Goal: Information Seeking & Learning: Learn about a topic

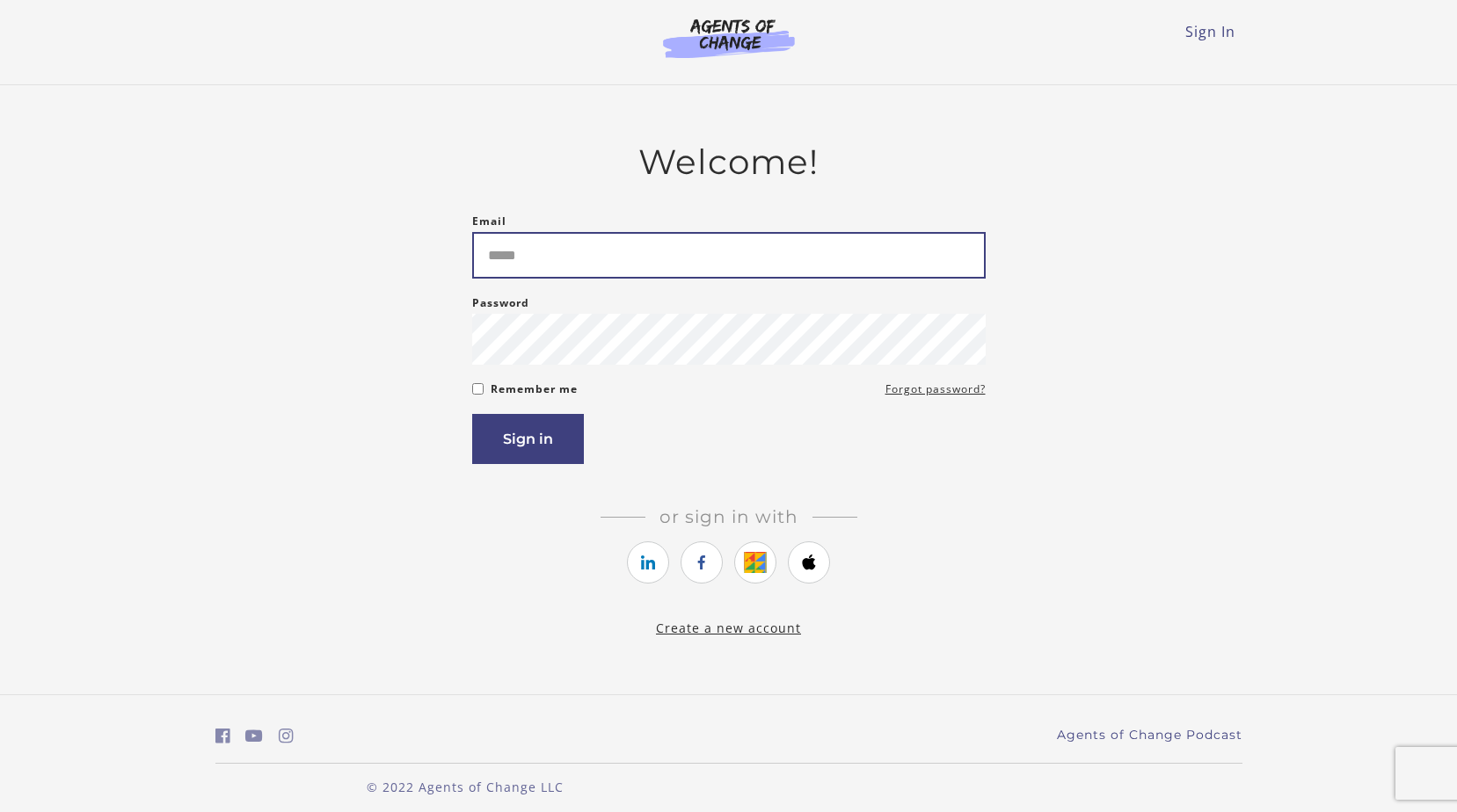
drag, startPoint x: 598, startPoint y: 272, endPoint x: 618, endPoint y: 271, distance: 20.0
click at [618, 271] on input "Email" at bounding box center [728, 255] width 513 height 46
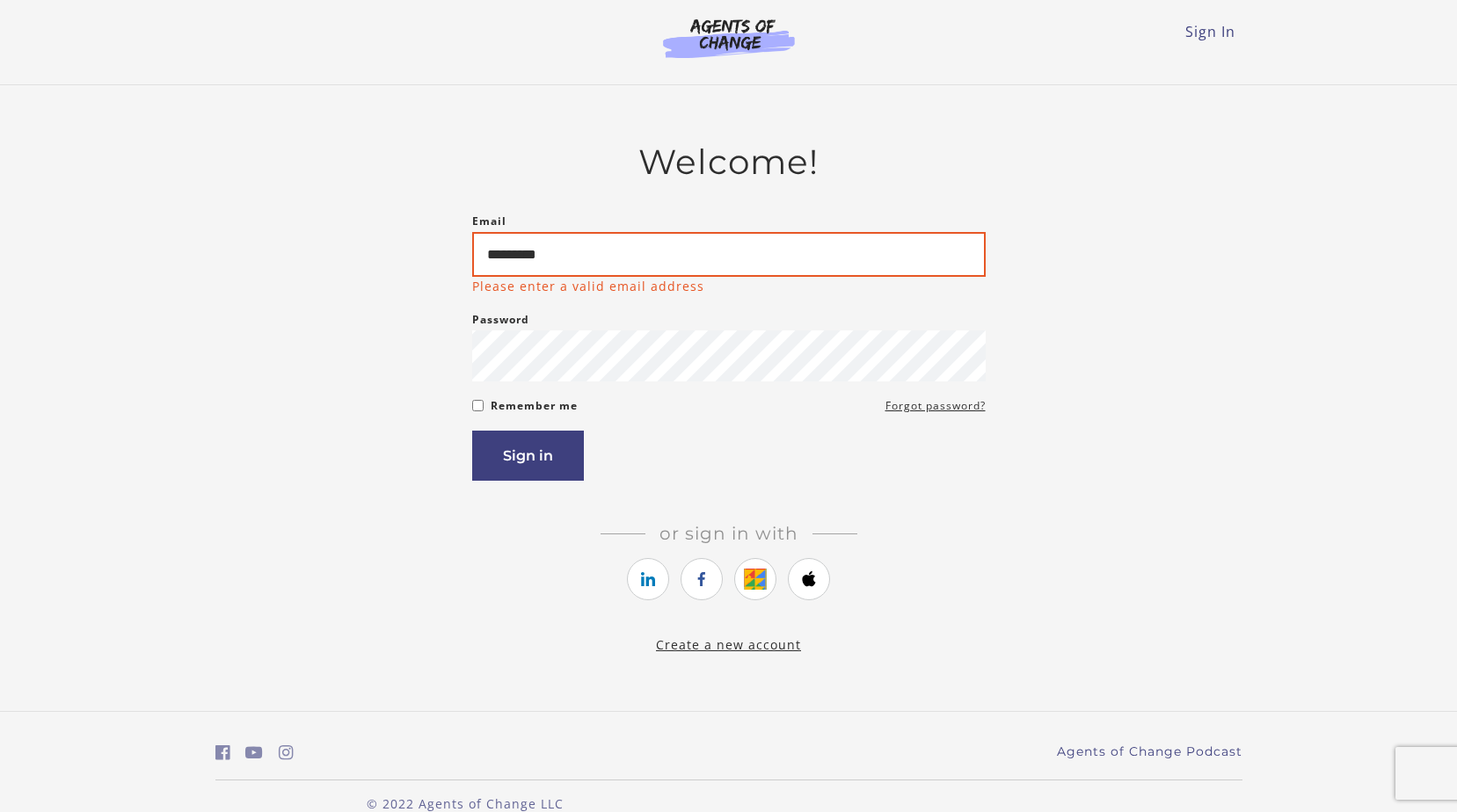
click at [625, 267] on input "*********" at bounding box center [728, 254] width 513 height 45
type input "**********"
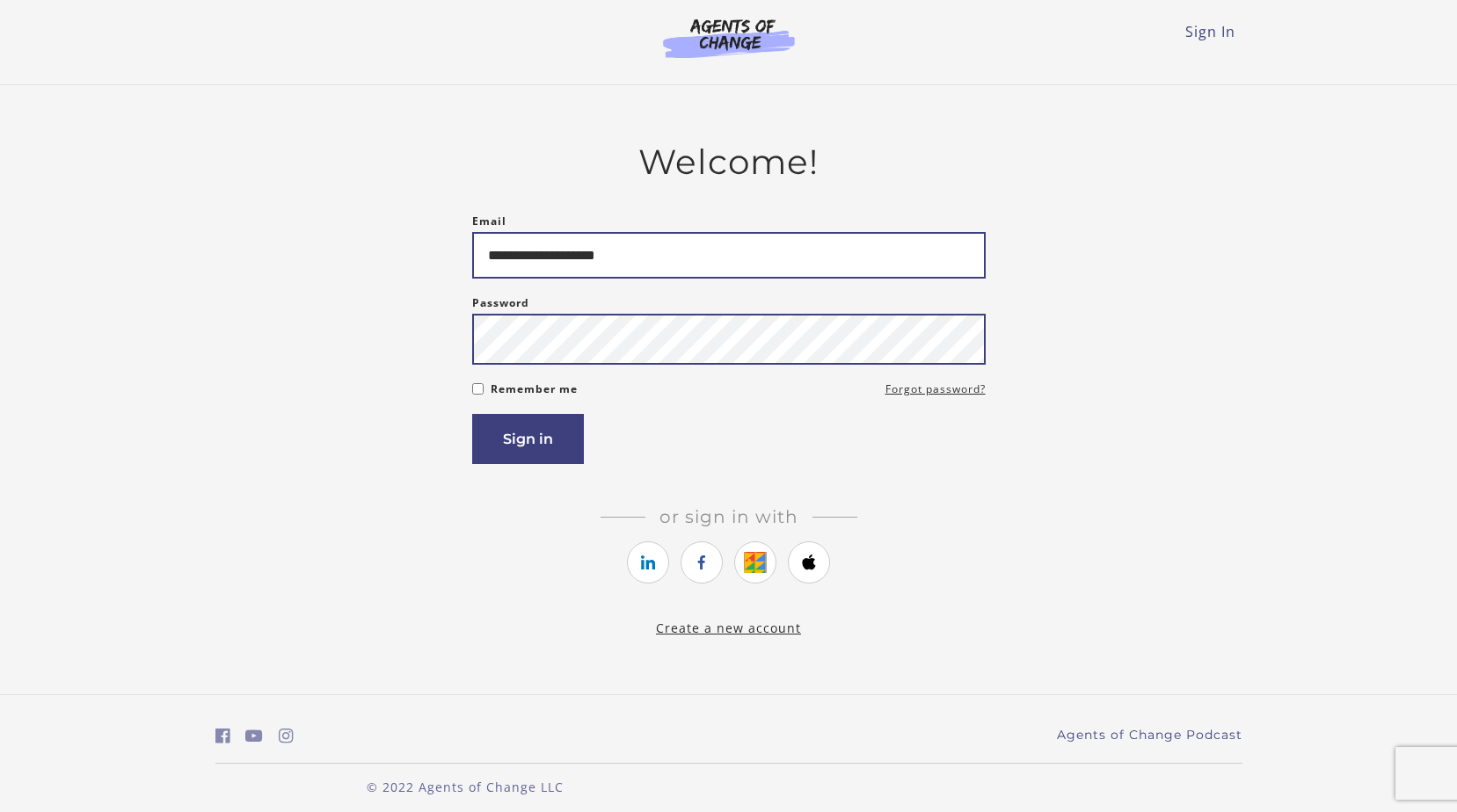
click at [472, 414] on button "Sign in" at bounding box center [528, 438] width 111 height 50
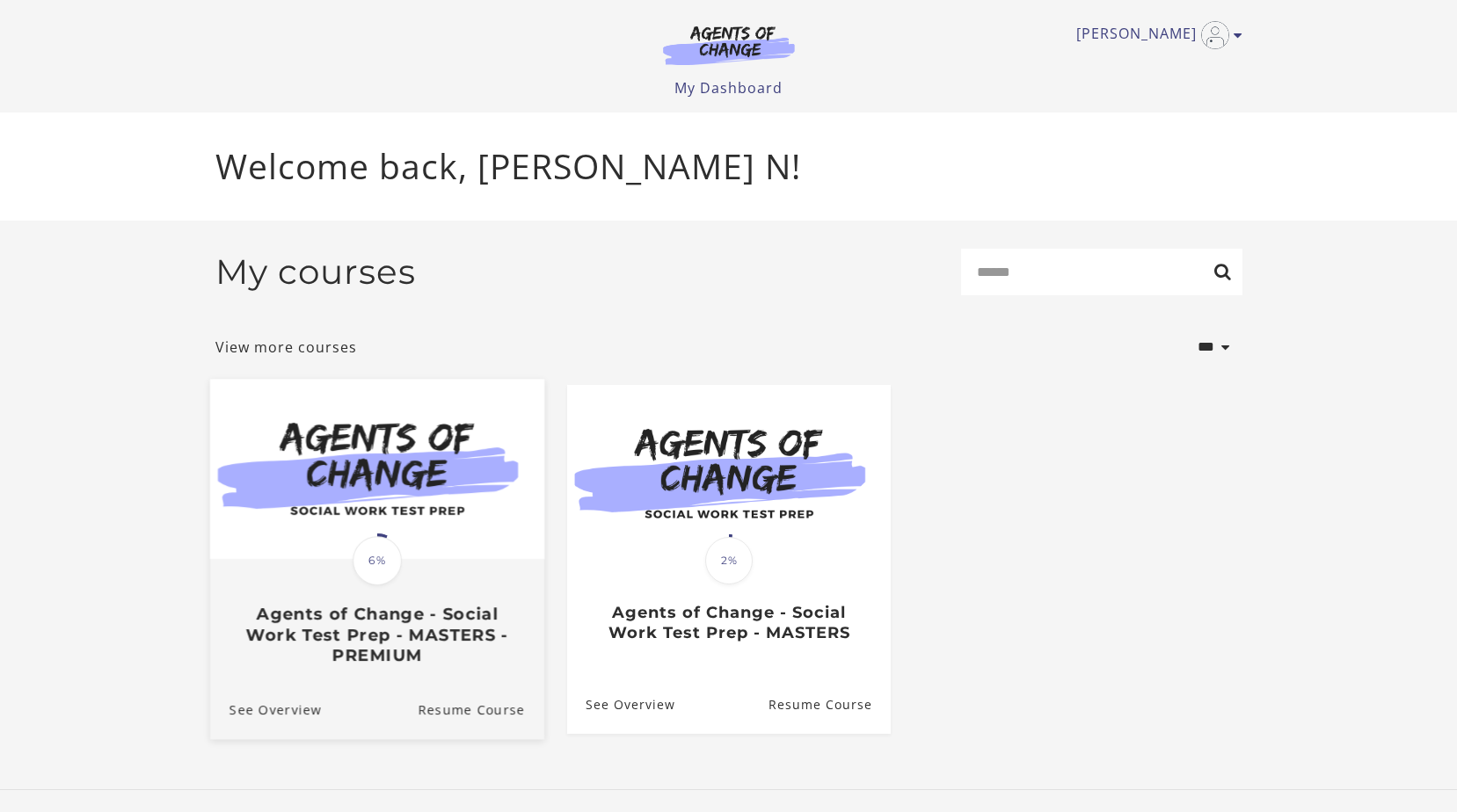
click at [365, 538] on div "Translation missing: en.liquid.partials.dashboard_course_card.progress_descript…" at bounding box center [377, 560] width 55 height 55
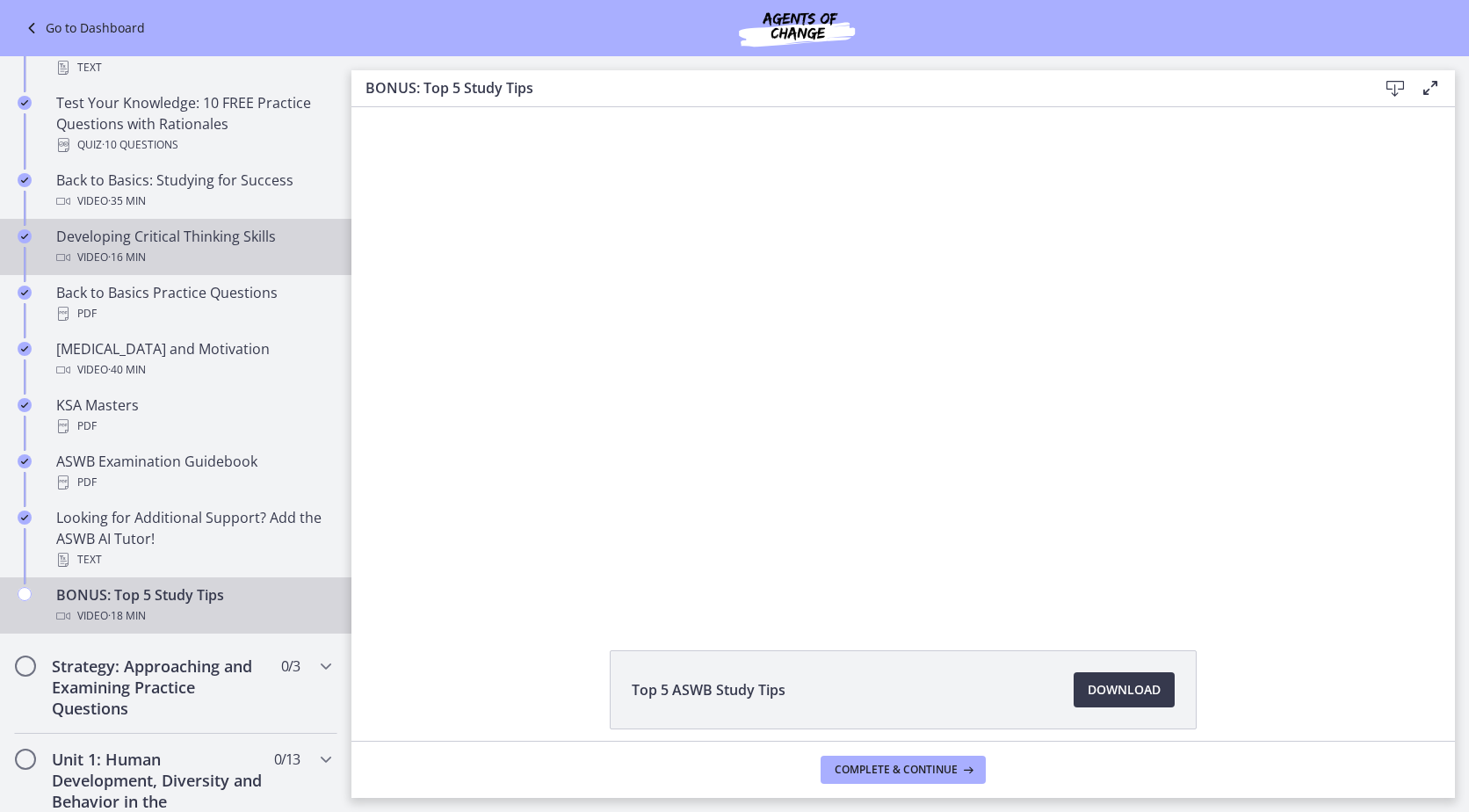
scroll to position [439, 0]
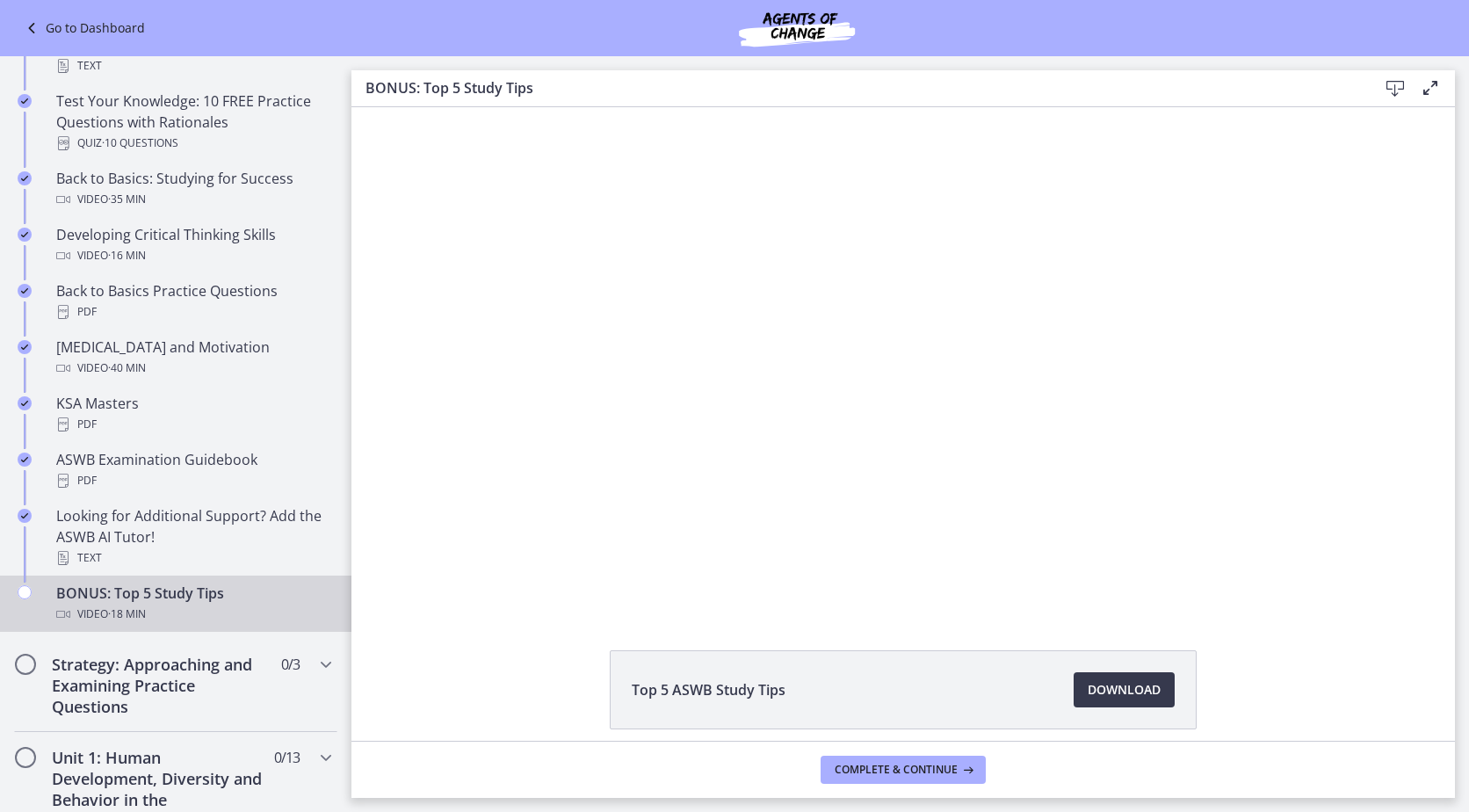
click at [909, 693] on li "Top 5 ASWB Study Tips Download Opens in a new window" at bounding box center [903, 689] width 587 height 79
click at [1149, 684] on span "Download Opens in a new window" at bounding box center [1125, 689] width 73 height 21
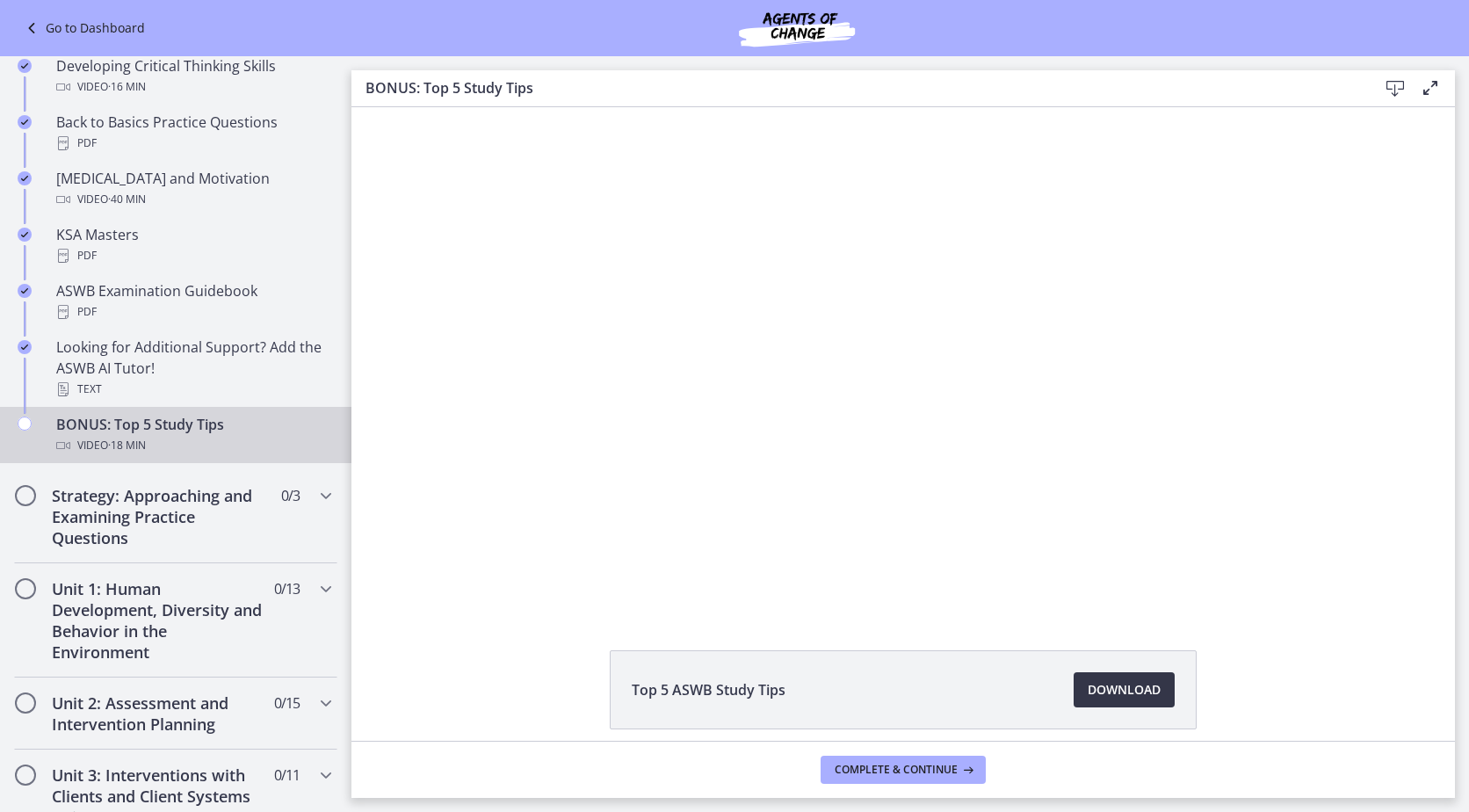
scroll to position [615, 0]
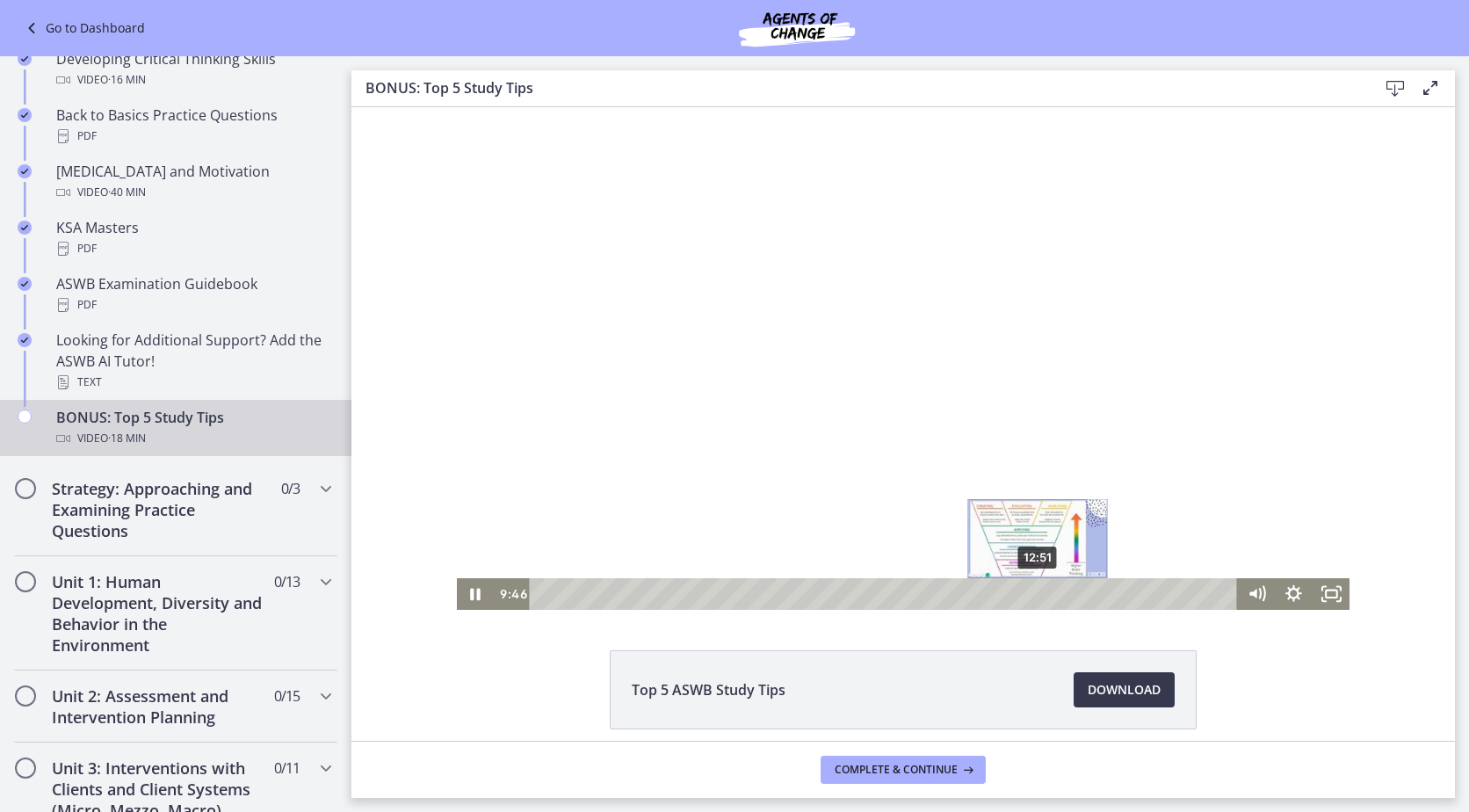
click at [1033, 591] on div "12:51" at bounding box center [886, 593] width 685 height 32
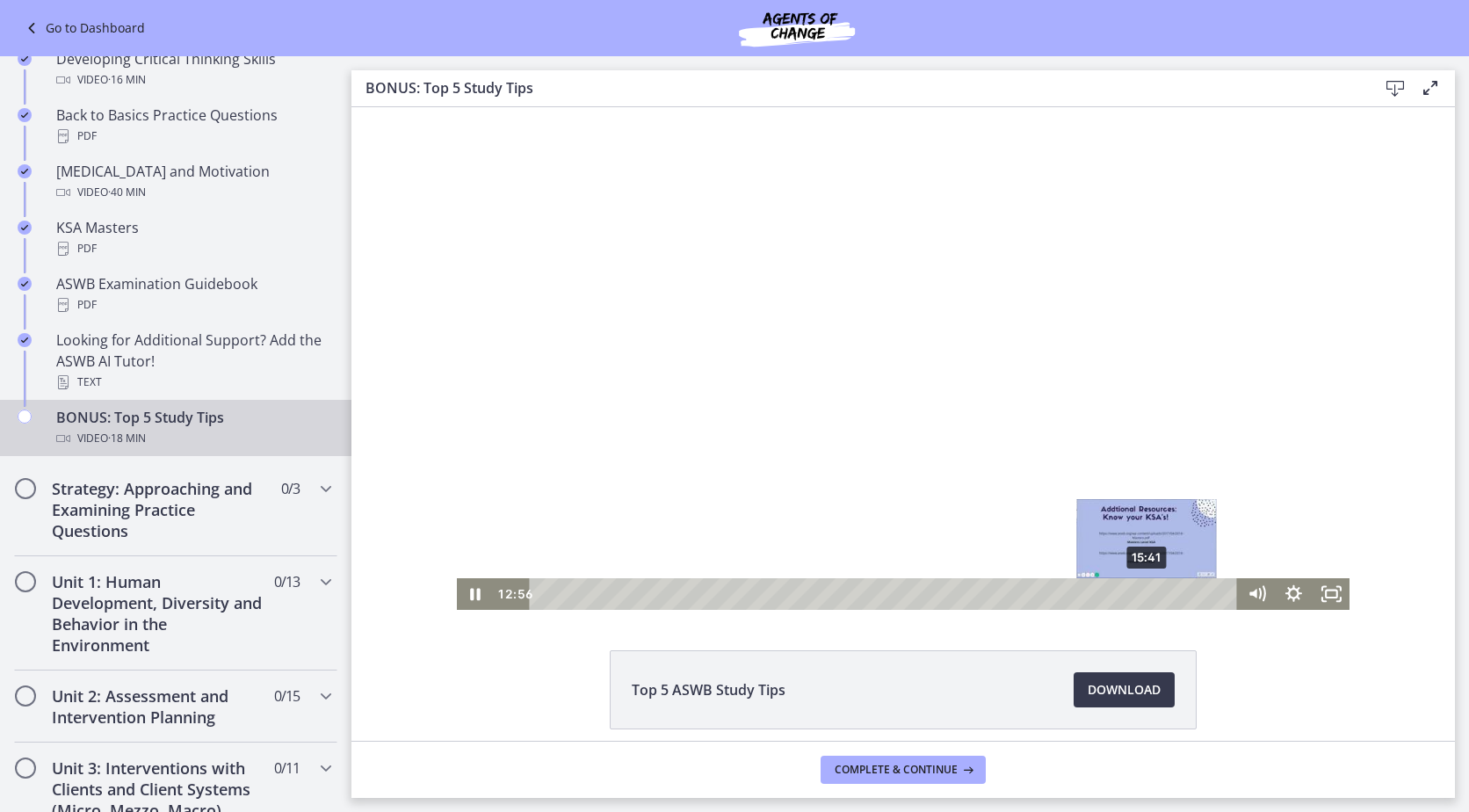
click at [1141, 591] on div "15:41" at bounding box center [886, 593] width 685 height 32
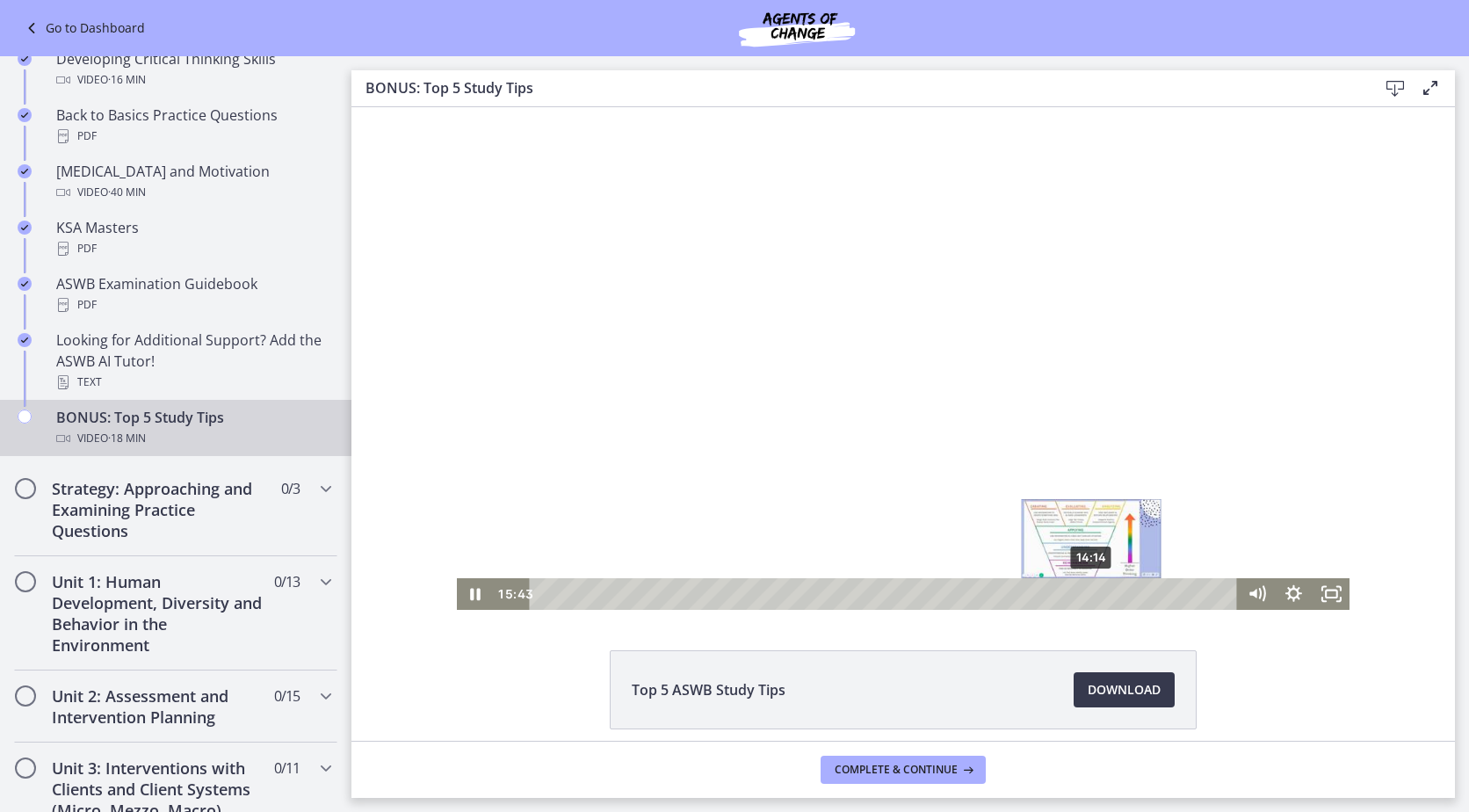
click at [1086, 593] on div "14:14" at bounding box center [886, 593] width 685 height 32
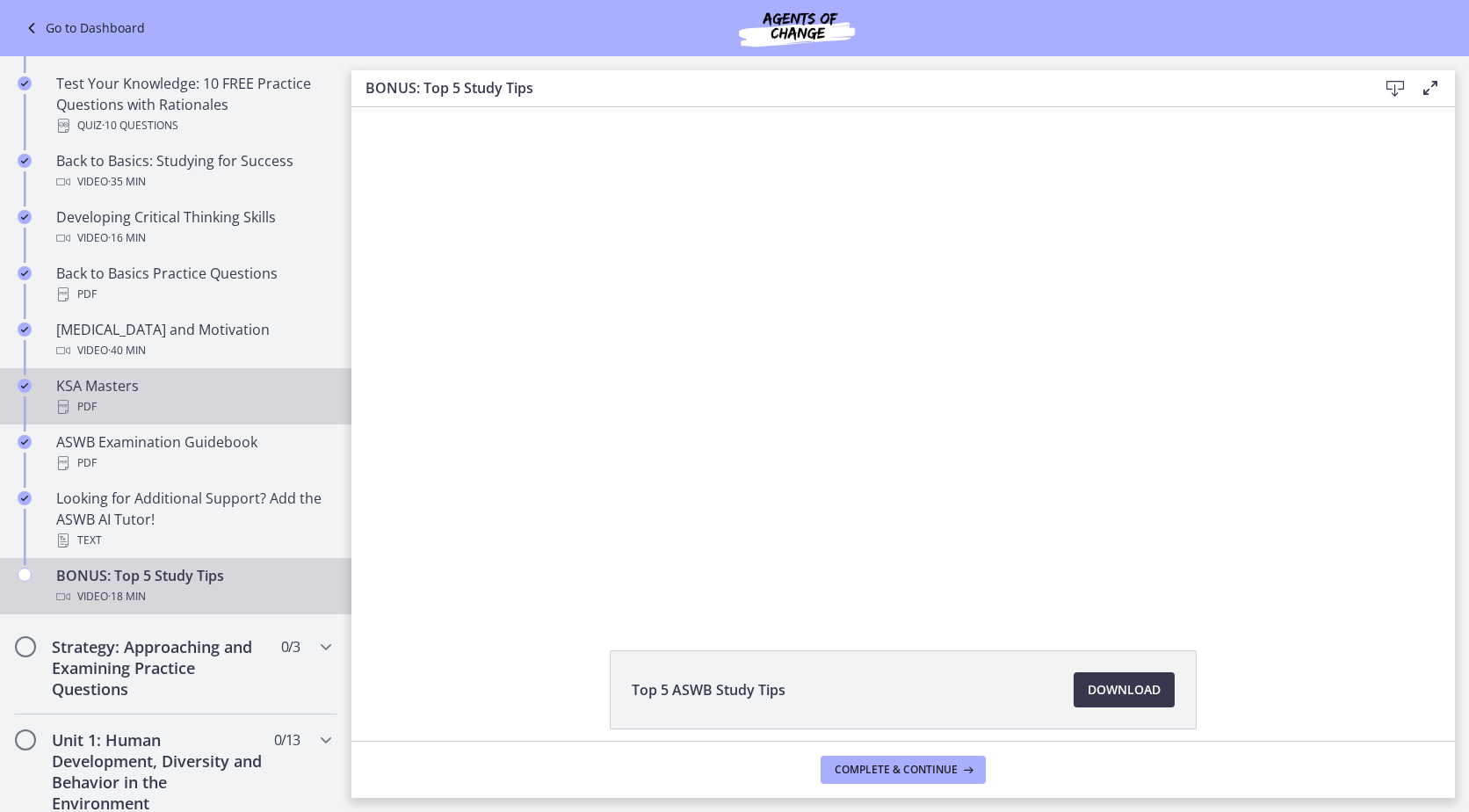
scroll to position [439, 0]
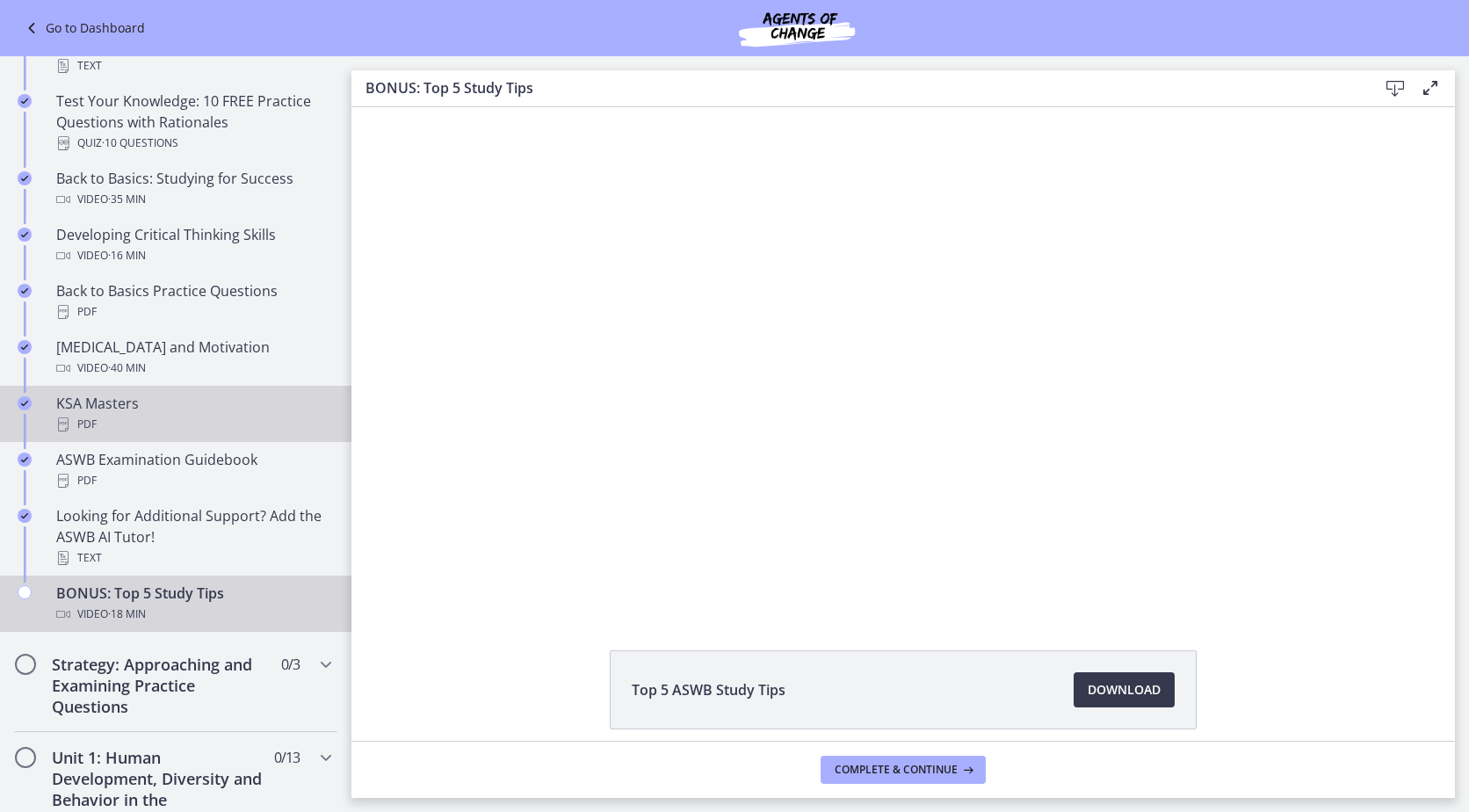
click at [144, 413] on div "KSA Masters PDF" at bounding box center [193, 414] width 274 height 42
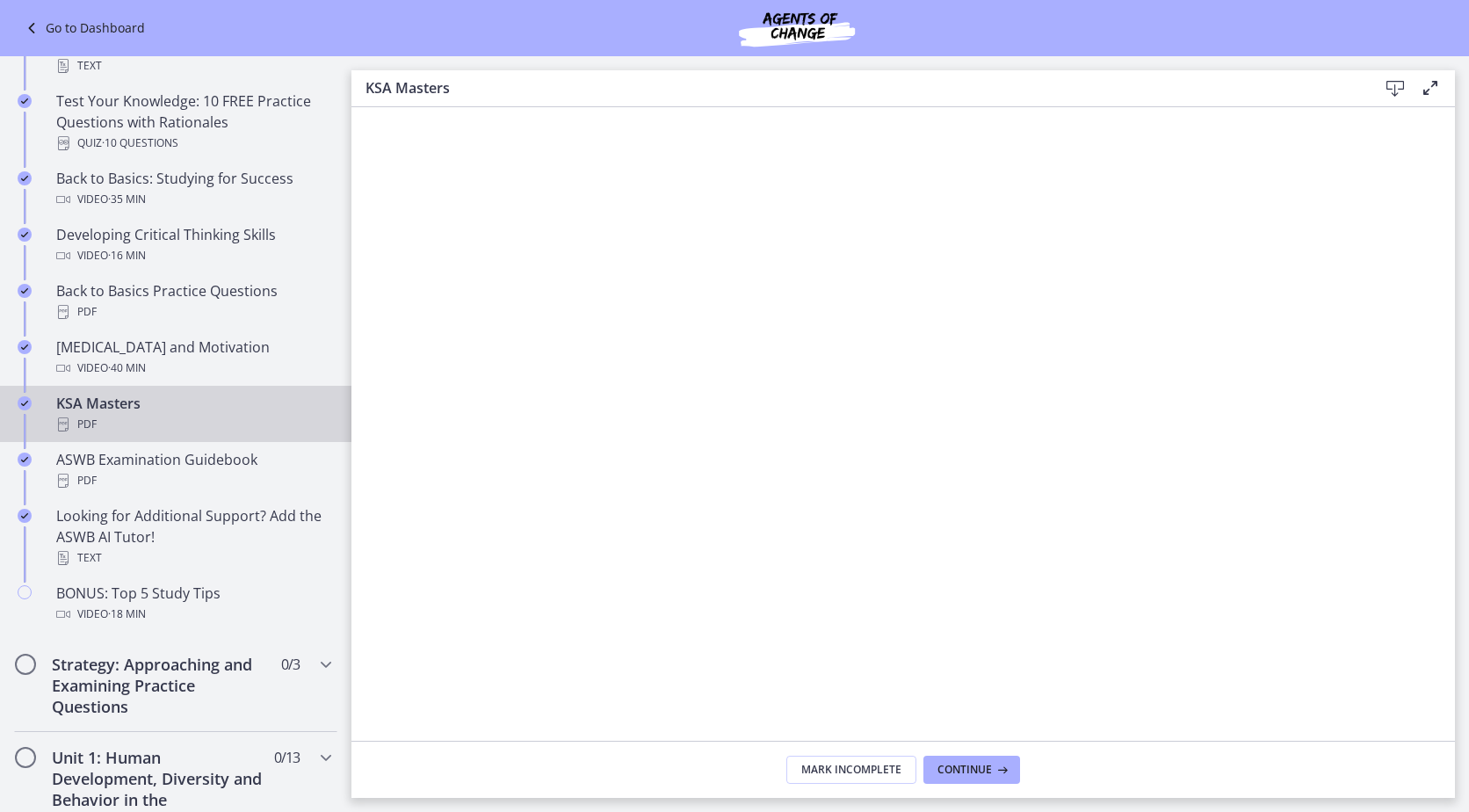
click at [1392, 90] on icon at bounding box center [1394, 88] width 21 height 21
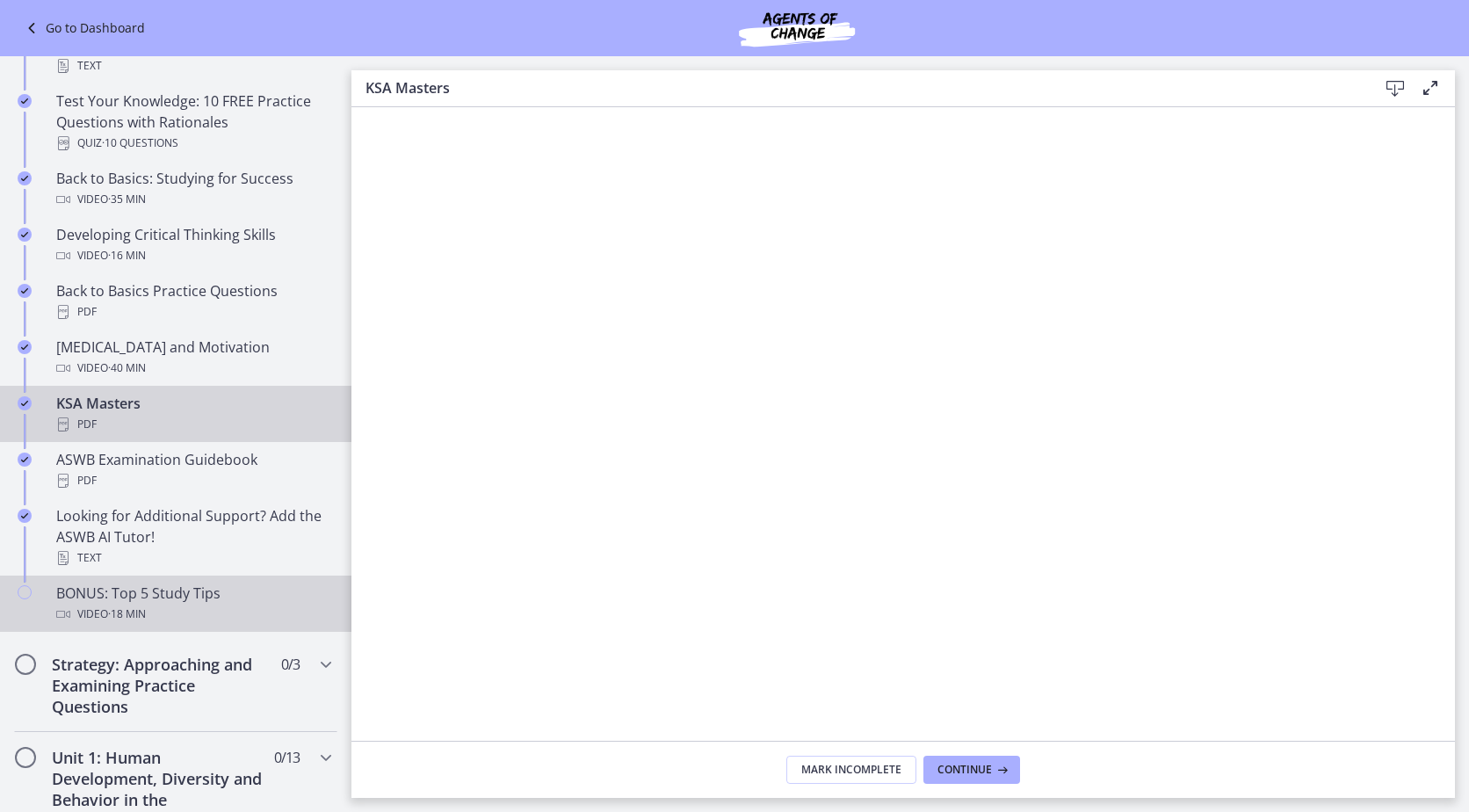
click at [213, 590] on div "BONUS: Top 5 Study Tips Video · 18 min" at bounding box center [193, 603] width 274 height 42
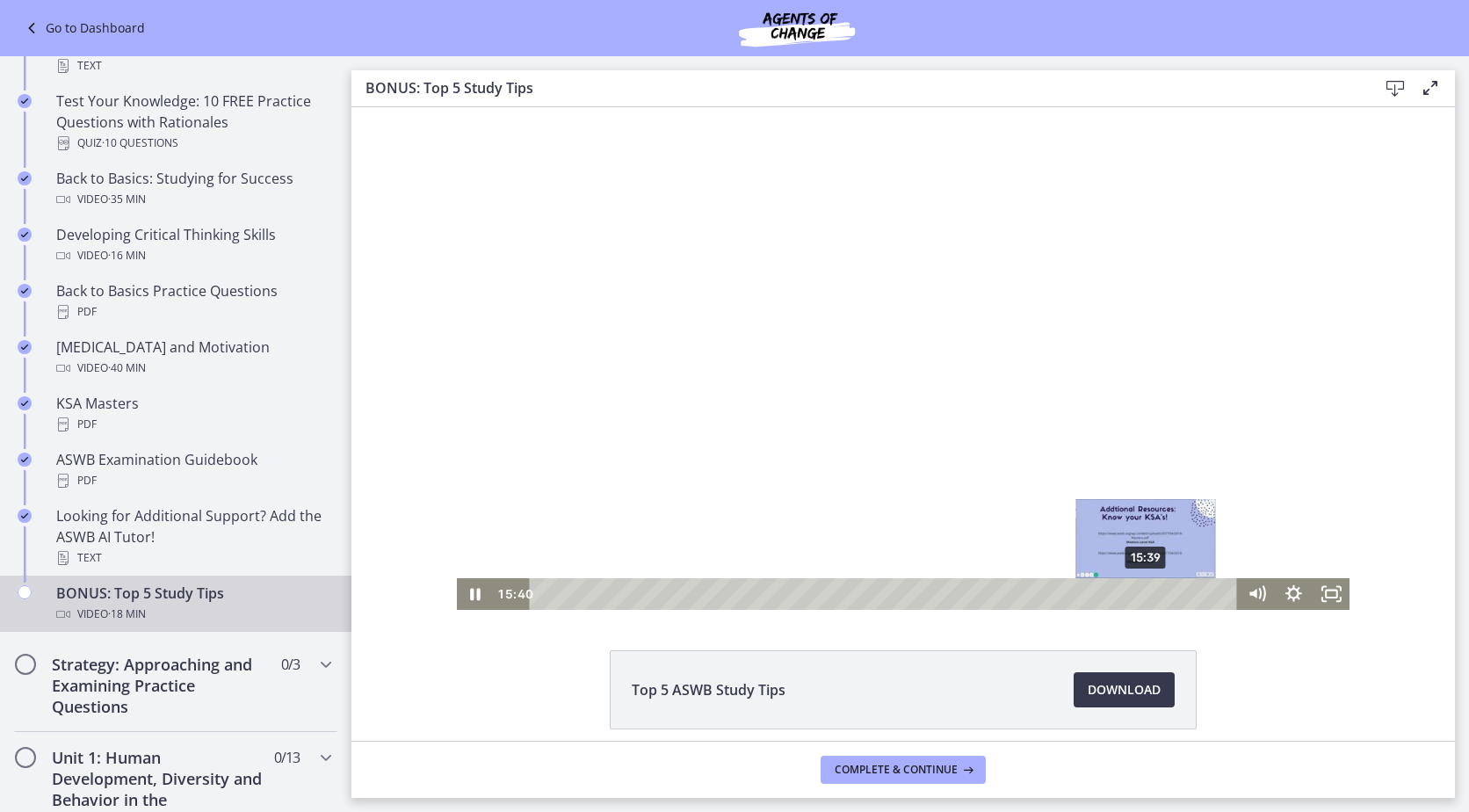
click at [1140, 590] on div "15:39" at bounding box center [886, 593] width 685 height 32
click at [1134, 590] on div "15:28" at bounding box center [886, 593] width 685 height 32
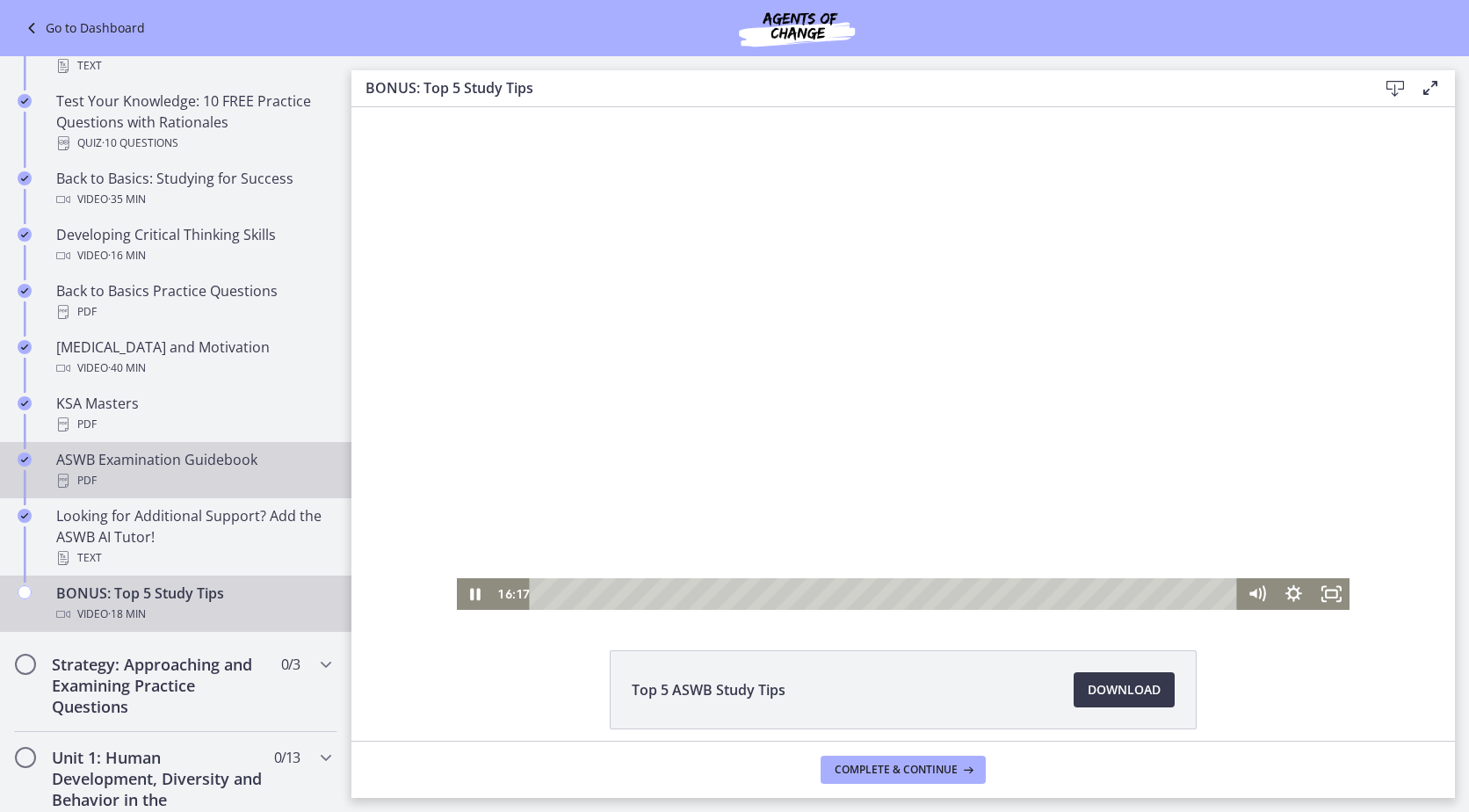
click at [227, 467] on div "ASWB Examination Guidebook PDF" at bounding box center [193, 470] width 274 height 42
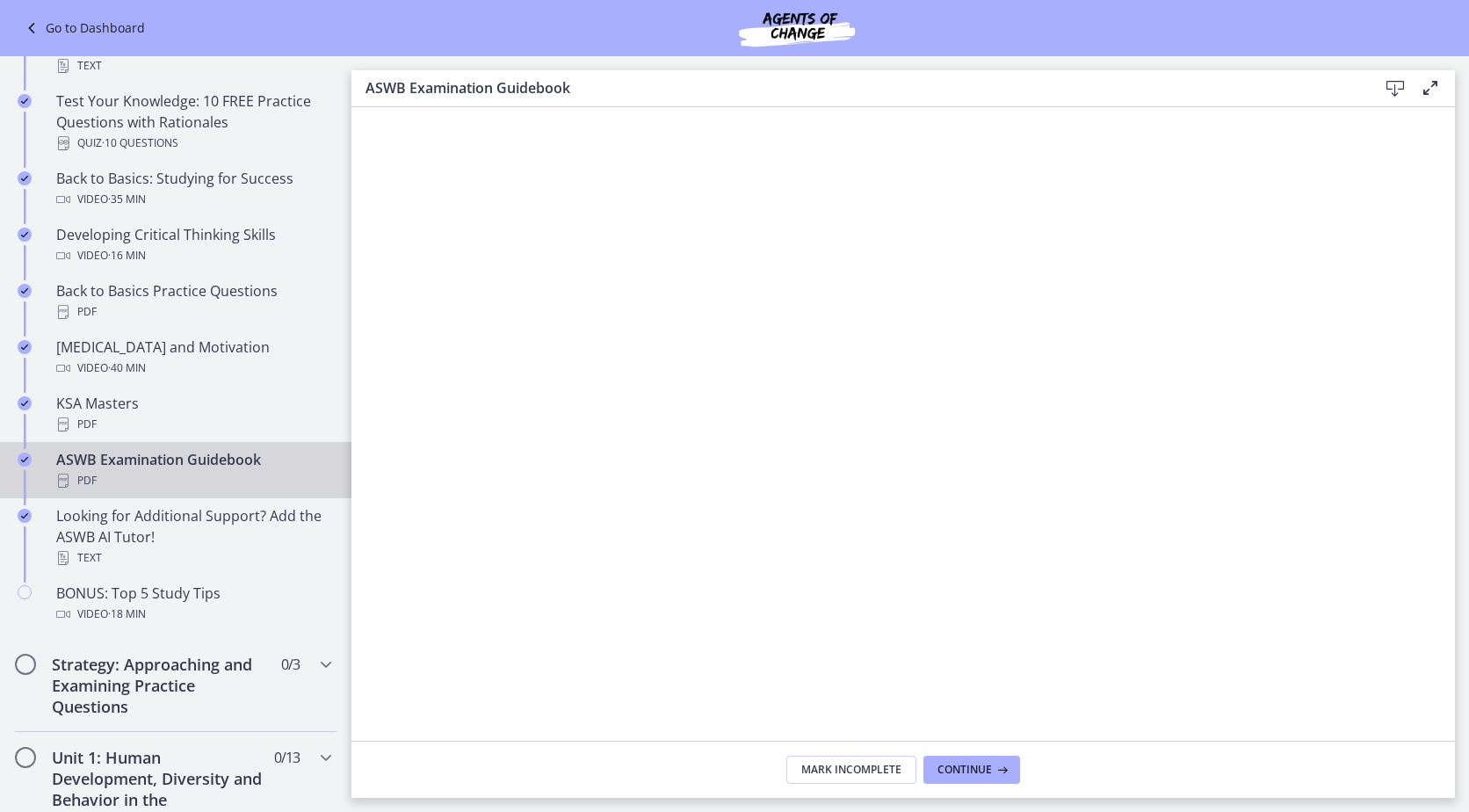
click at [1388, 81] on icon at bounding box center [1394, 88] width 21 height 21
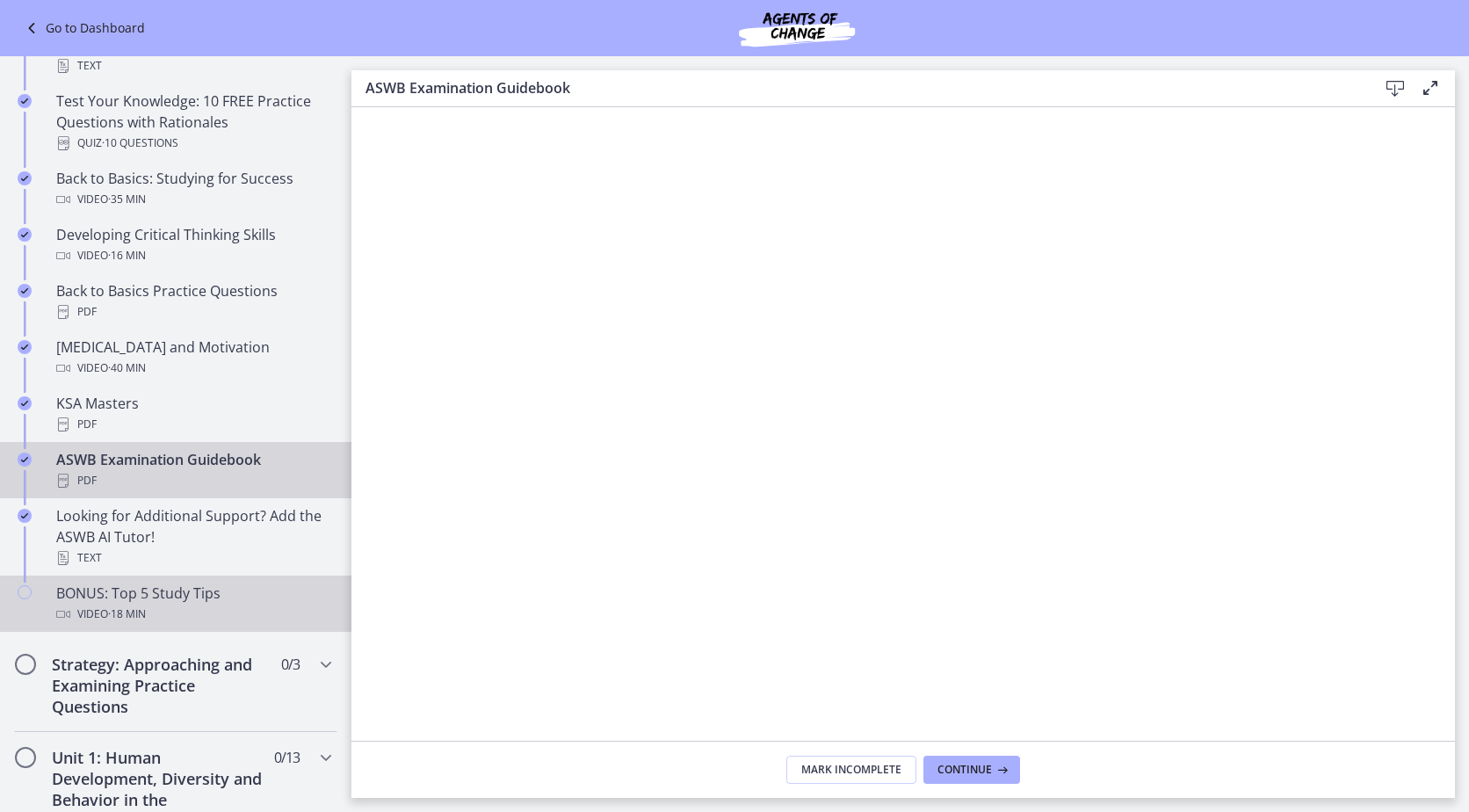
click at [136, 608] on span "· 18 min" at bounding box center [127, 613] width 37 height 21
click at [128, 593] on div "BONUS: Top 5 Study Tips Video · 18 min" at bounding box center [193, 603] width 274 height 42
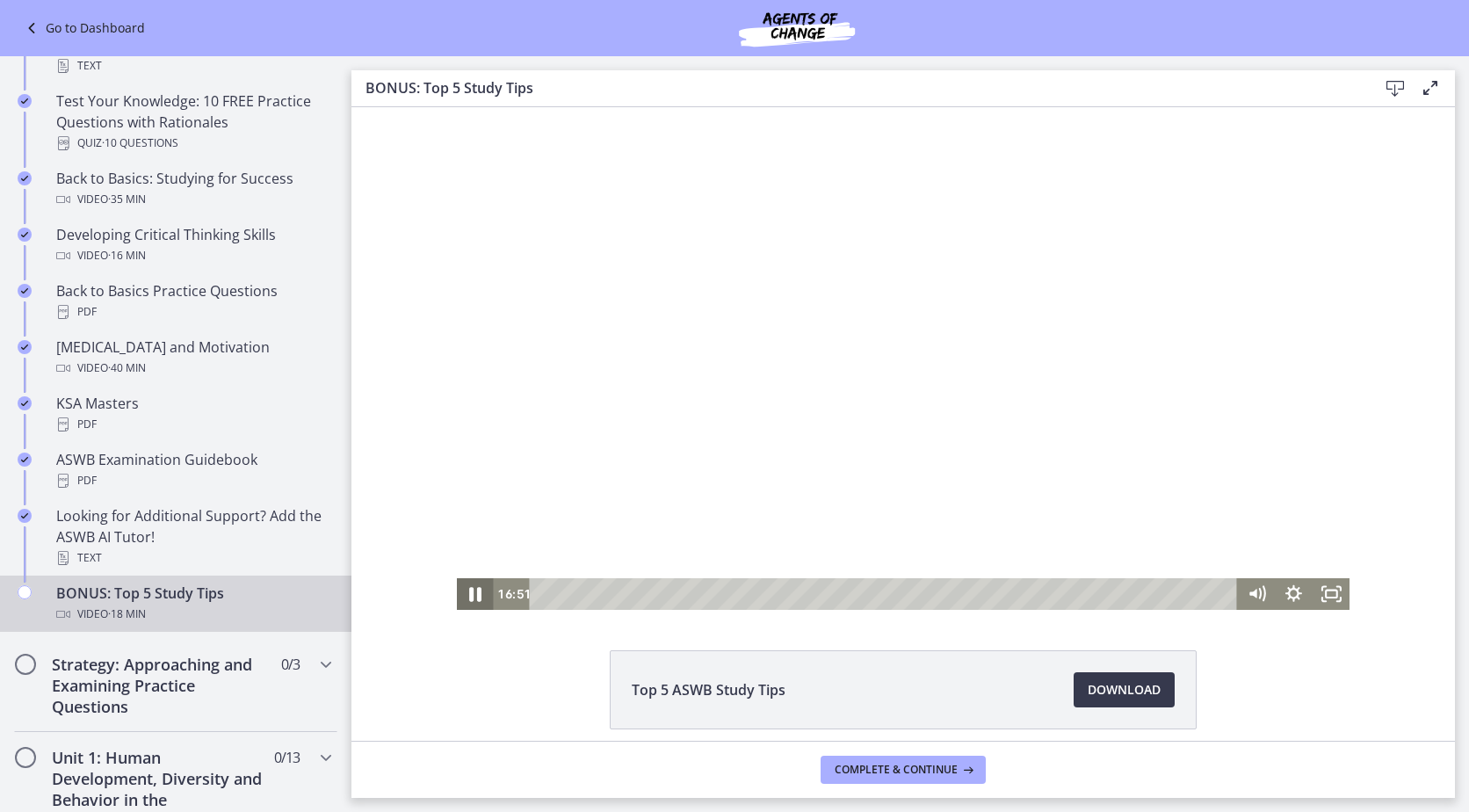
click at [471, 581] on icon "Pause" at bounding box center [475, 593] width 45 height 37
click at [457, 578] on button "Play Video" at bounding box center [475, 593] width 36 height 32
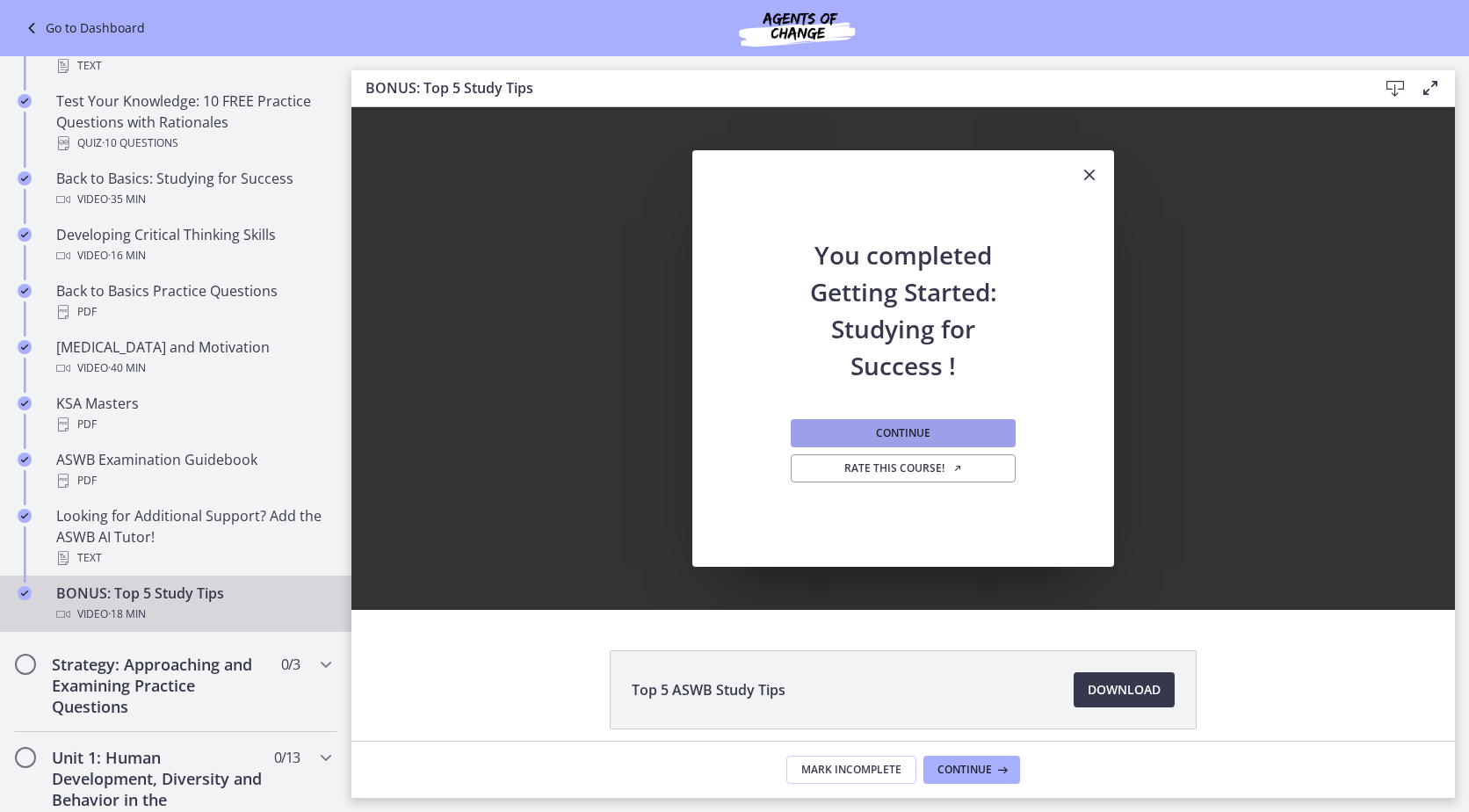
click at [918, 422] on button "Continue" at bounding box center [903, 433] width 225 height 28
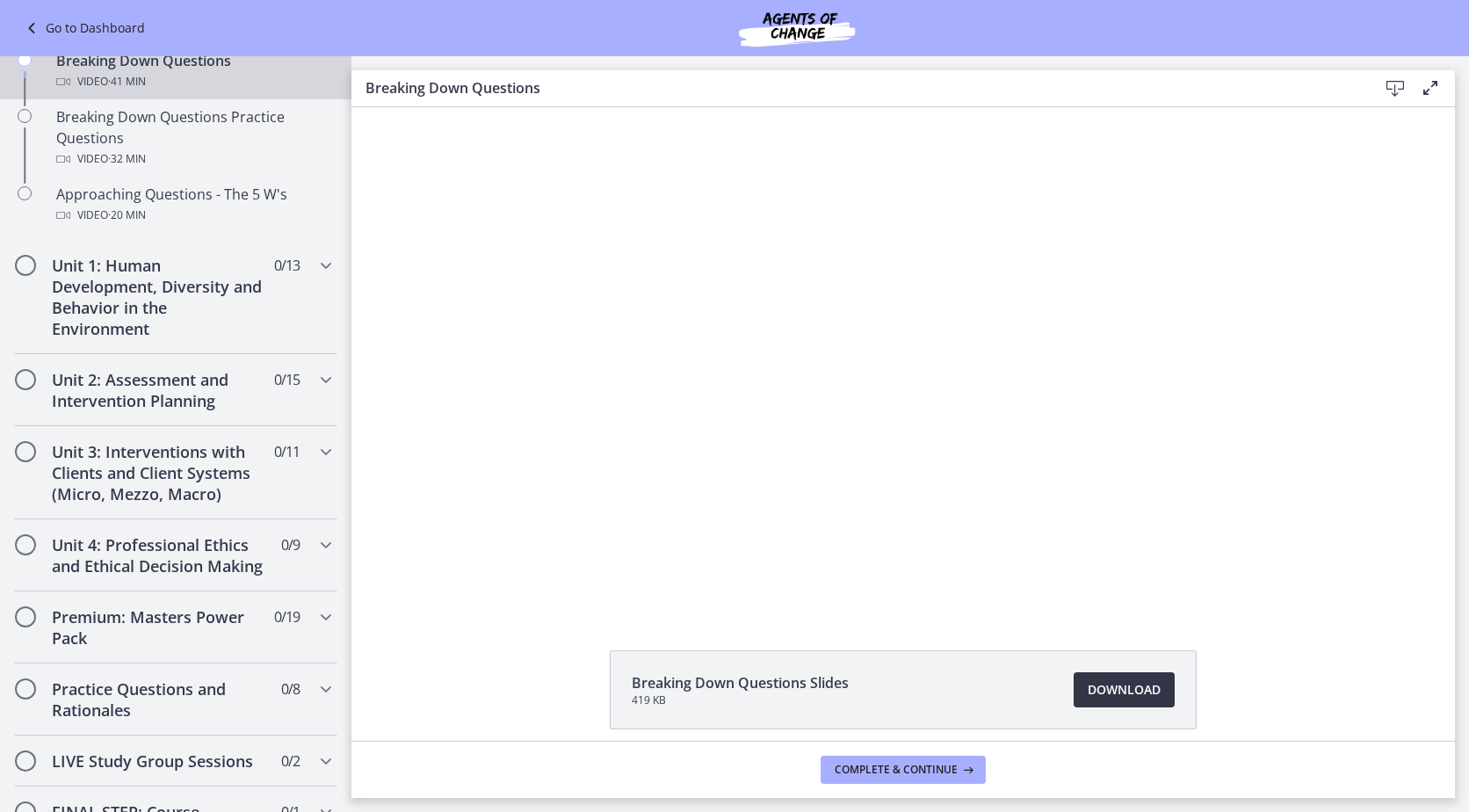
click at [1139, 698] on span "Download Opens in a new window" at bounding box center [1125, 689] width 73 height 21
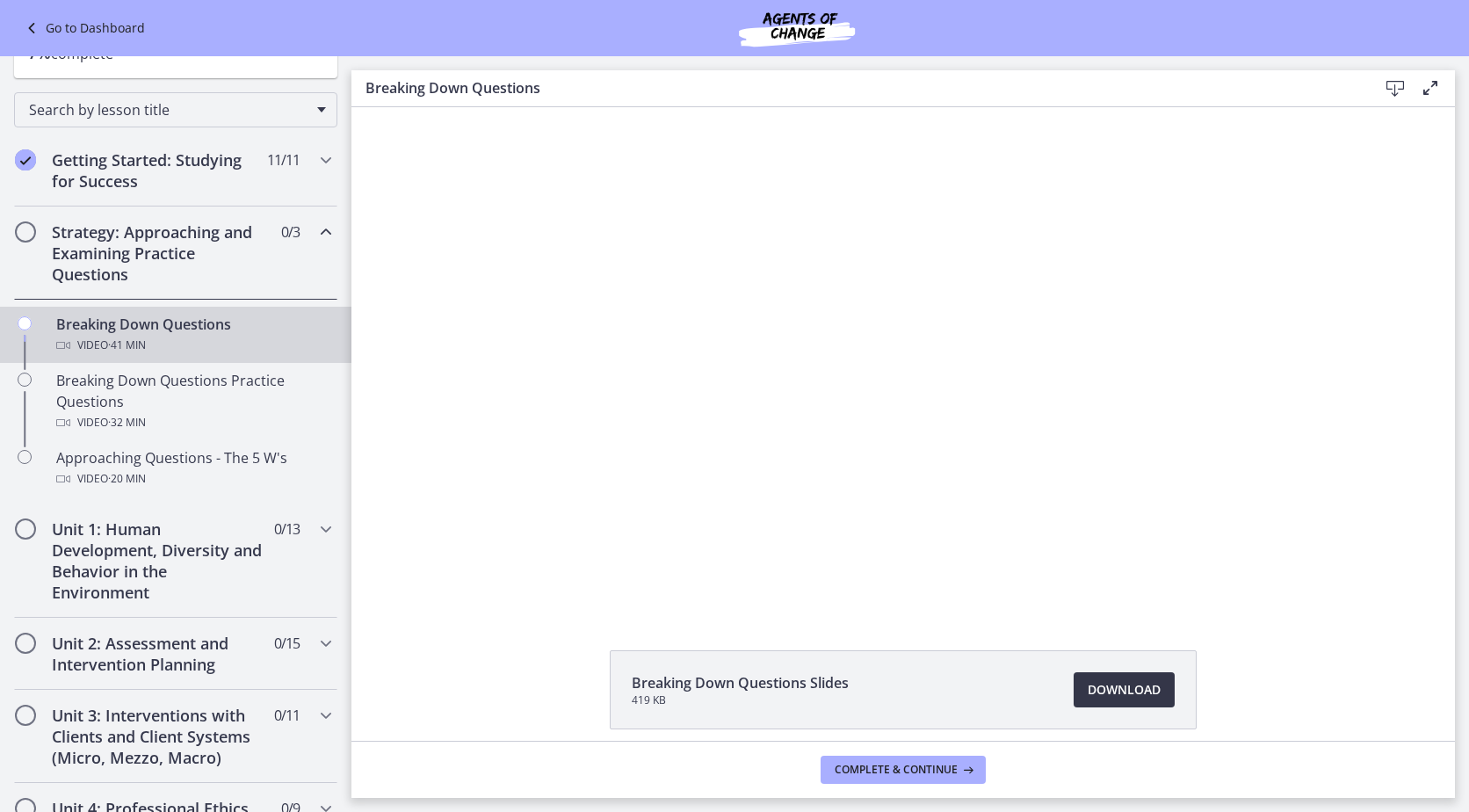
scroll to position [73, 0]
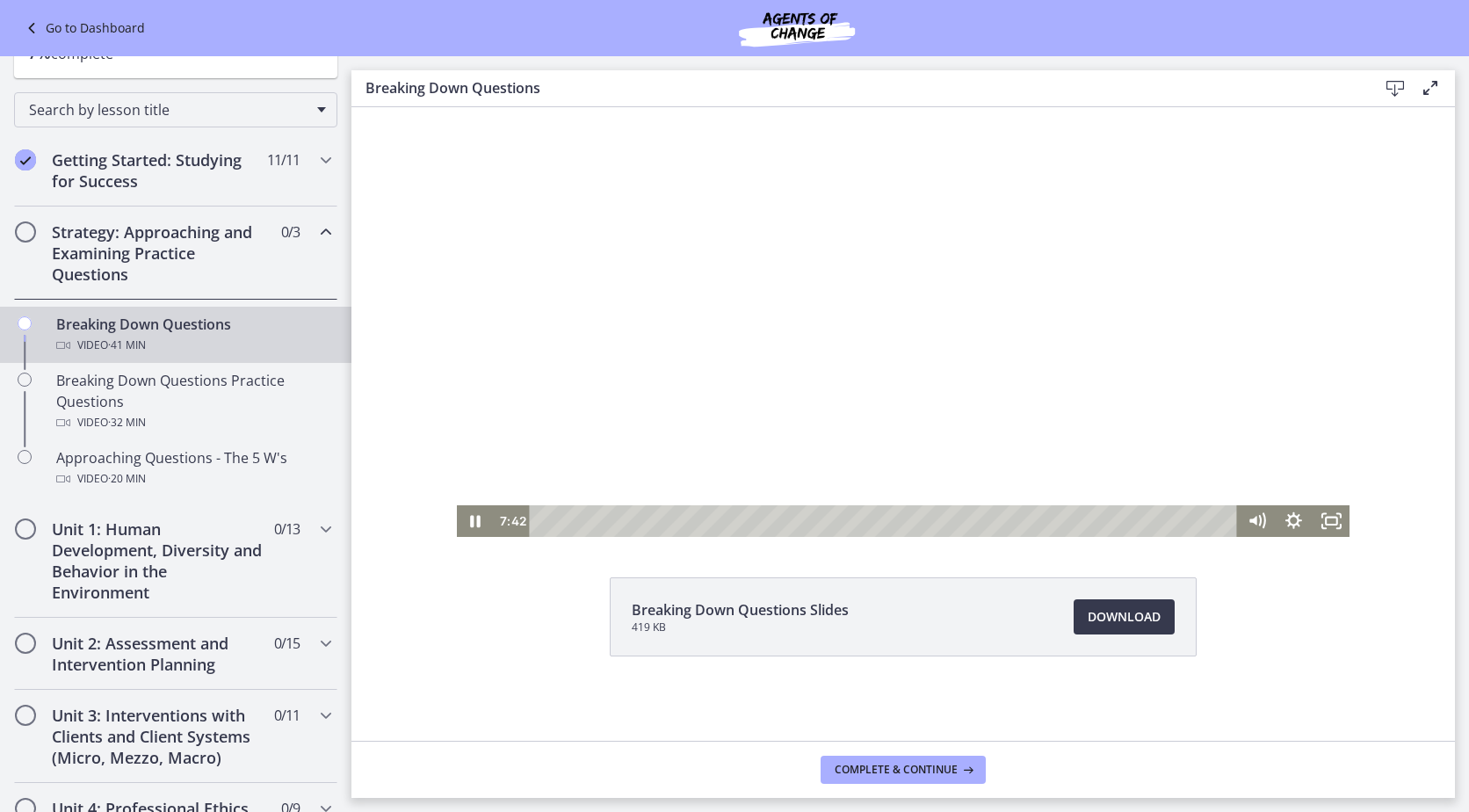
click at [754, 377] on div at bounding box center [903, 285] width 893 height 502
click at [661, 520] on div "7:25" at bounding box center [886, 520] width 685 height 32
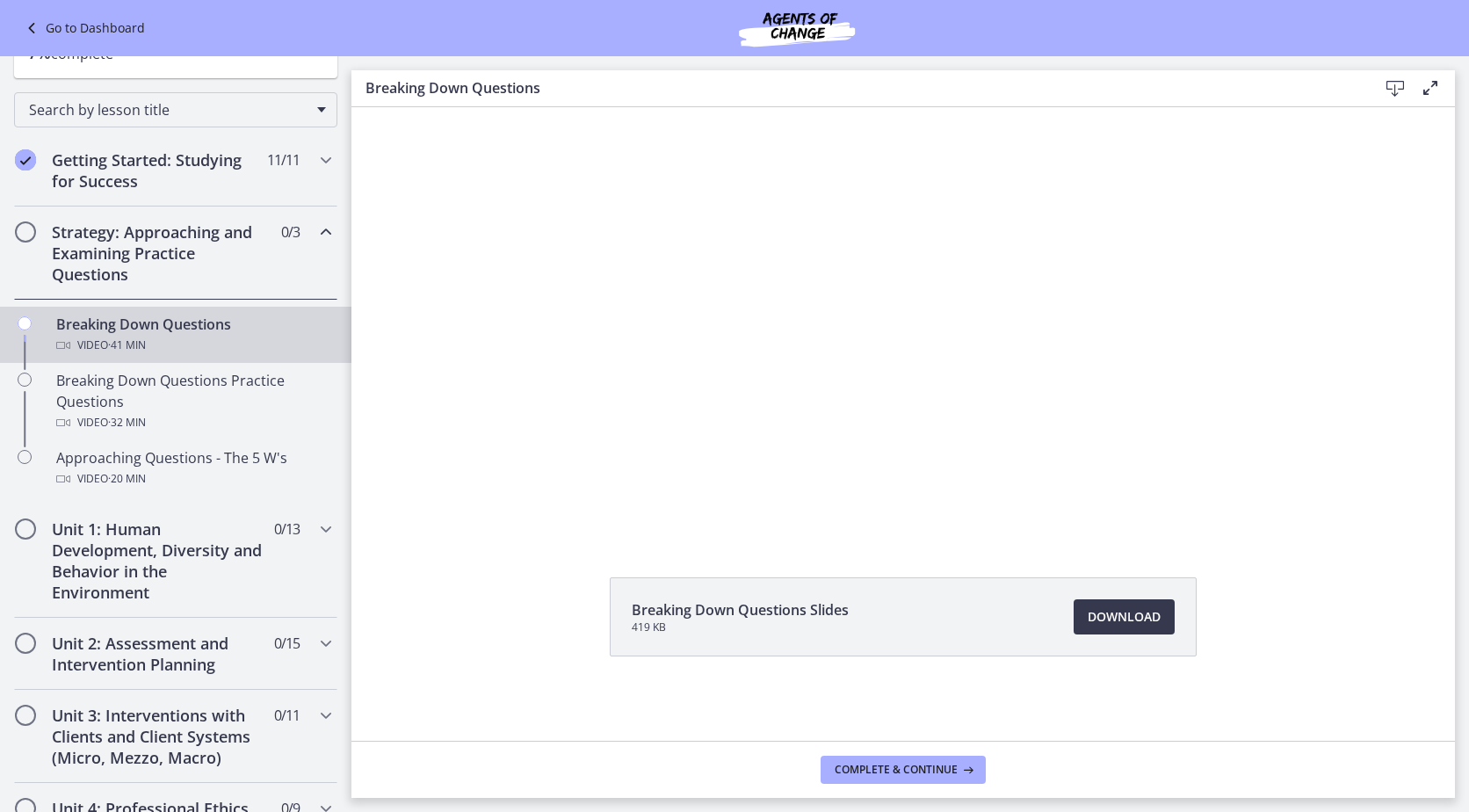
scroll to position [0, 0]
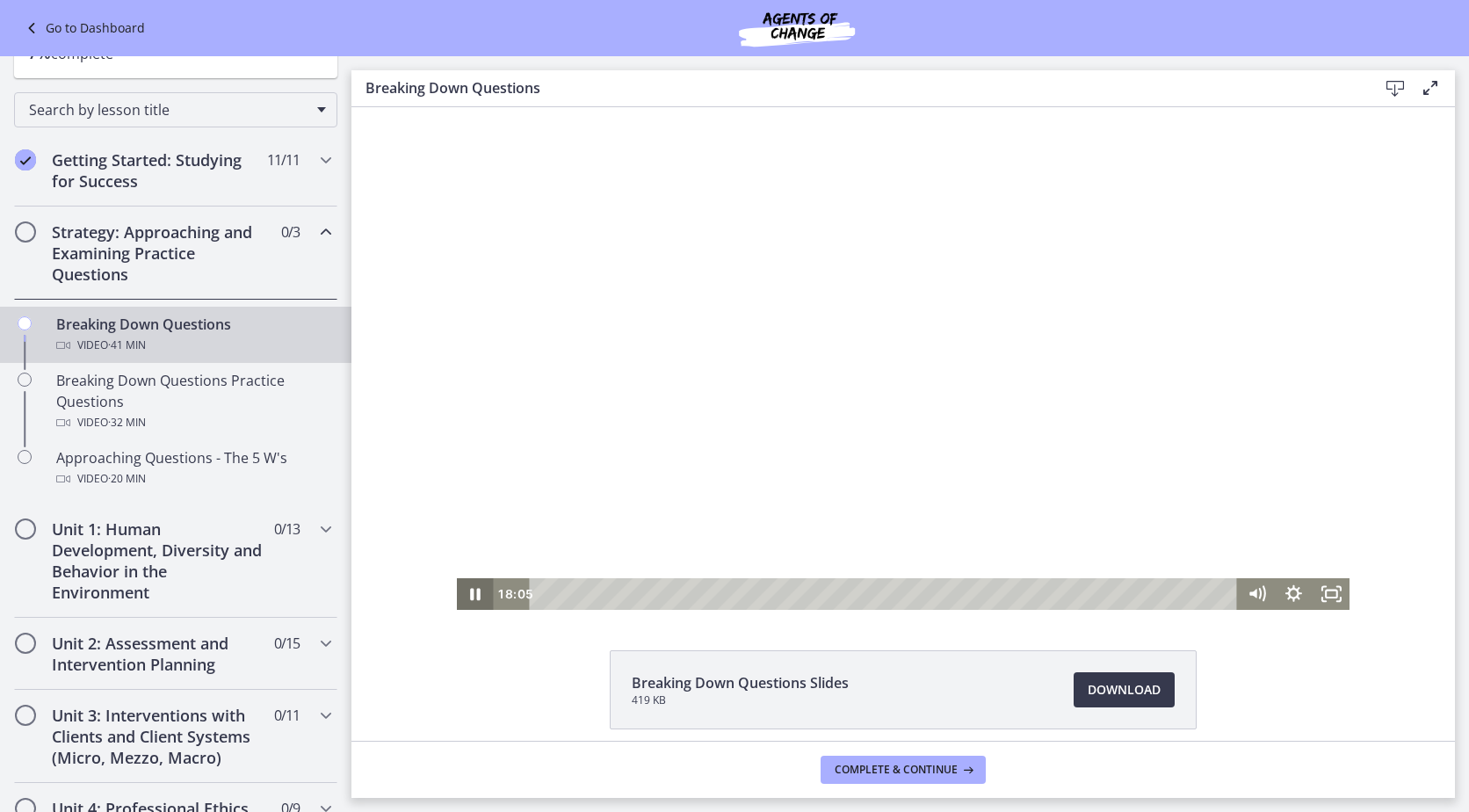
click at [474, 593] on icon "Pause" at bounding box center [476, 594] width 11 height 12
click at [471, 594] on icon "Play Video" at bounding box center [477, 593] width 12 height 15
click at [457, 578] on button "Pause" at bounding box center [475, 593] width 36 height 32
click at [457, 578] on button "Play Video" at bounding box center [475, 593] width 36 height 32
click at [457, 578] on button "Pause" at bounding box center [475, 593] width 36 height 32
